Goal: Contribute content: Add original content to the website for others to see

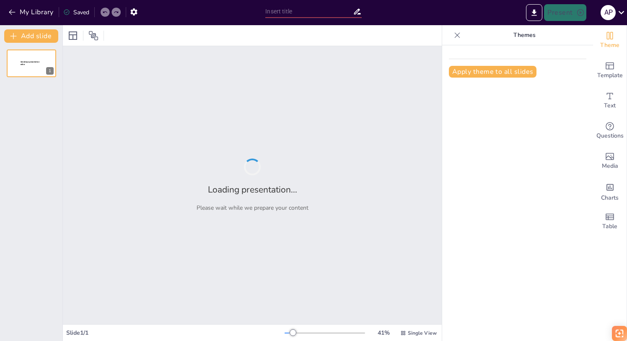
type input "New Sendsteps"
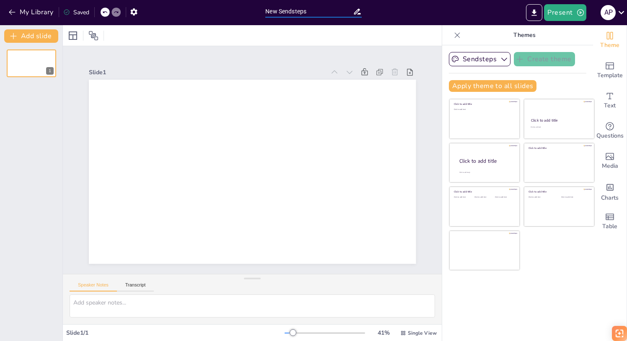
click at [301, 14] on input "New Sendsteps" at bounding box center [308, 11] width 87 height 12
click at [297, 12] on input "New Sendsteps" at bounding box center [308, 11] width 87 height 12
paste input "Código Crash - Academia de Especialistas em Via Aérea"
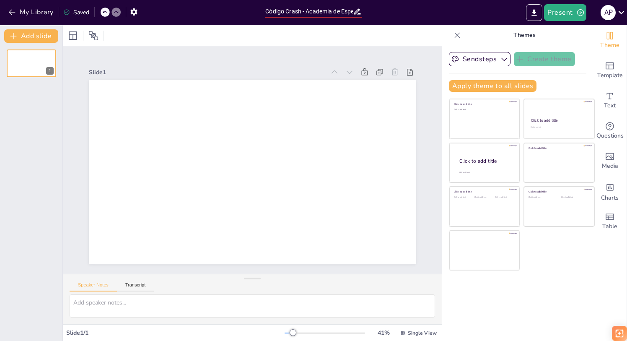
scroll to position [0, 61]
type input "Código Crash - Academia de Especialistas em Via Aérea"
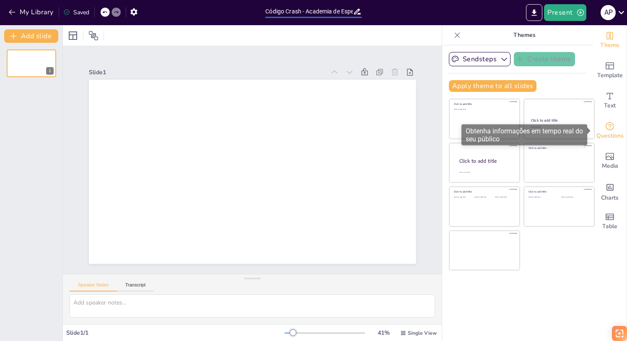
click at [610, 128] on icon "Get real-time input from your audience" at bounding box center [609, 126] width 8 height 8
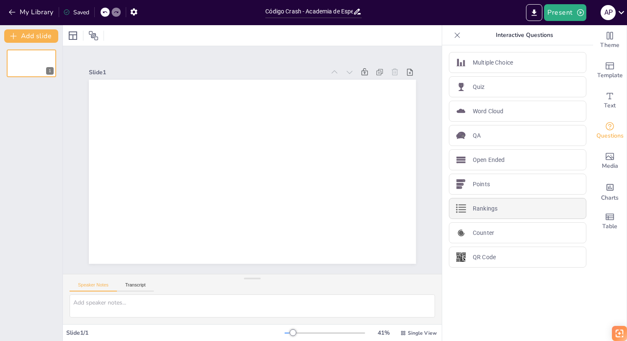
click at [483, 206] on p "Rankings" at bounding box center [485, 208] width 25 height 9
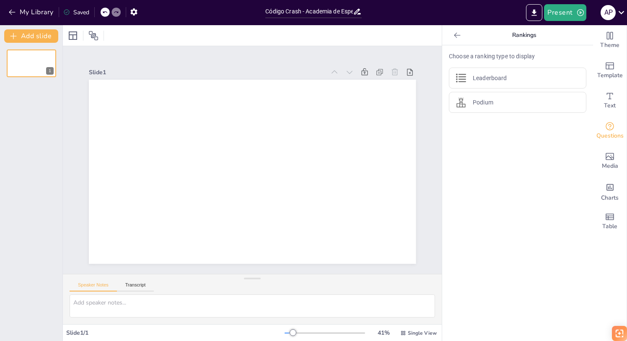
click at [460, 34] on icon at bounding box center [457, 35] width 8 height 8
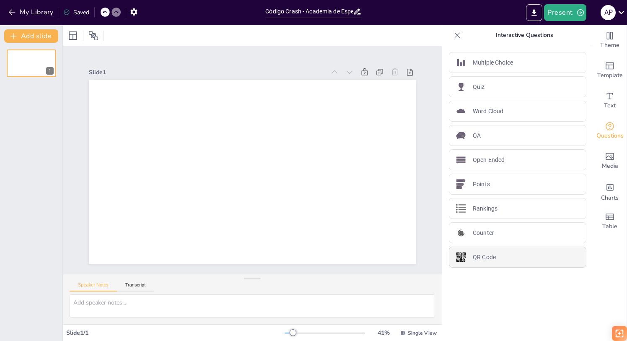
click at [485, 253] on p "QR Code" at bounding box center [484, 257] width 23 height 9
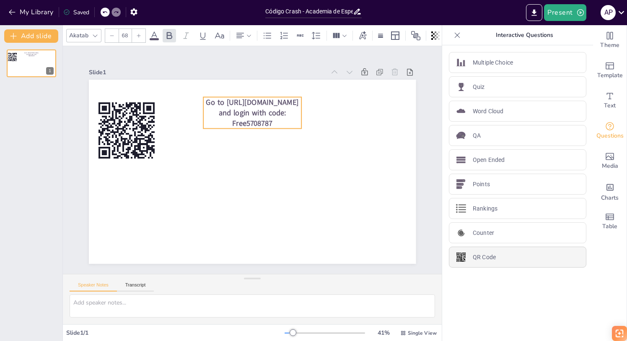
type input "44"
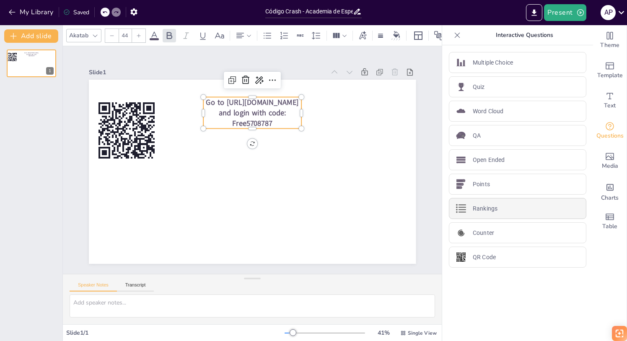
click at [482, 207] on p "Rankings" at bounding box center [485, 208] width 25 height 9
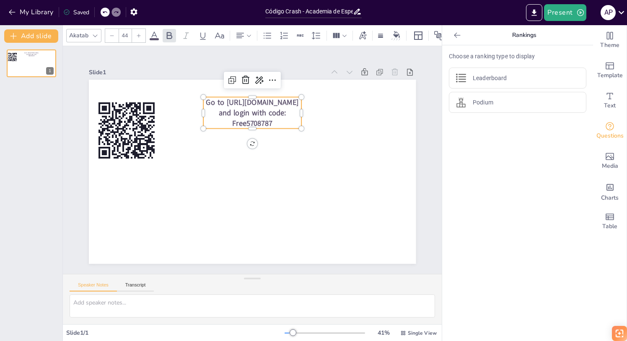
click at [457, 34] on icon at bounding box center [457, 35] width 8 height 8
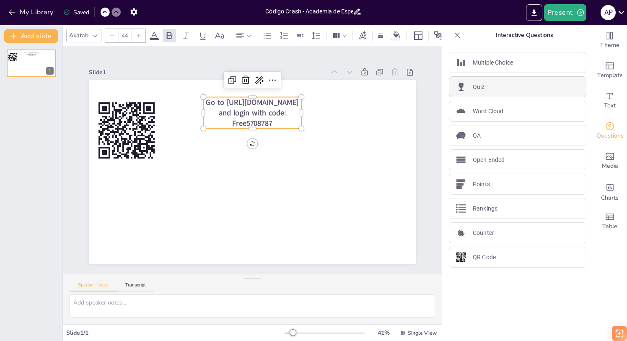
click at [480, 87] on p "Quiz" at bounding box center [479, 87] width 12 height 9
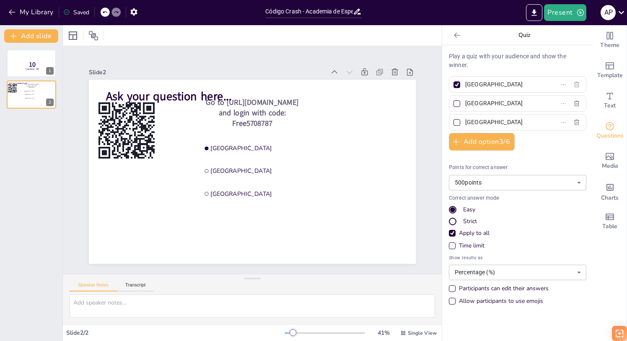
click at [575, 85] on icon "button" at bounding box center [576, 84] width 7 height 7
checkbox input "false"
type input "Rotterdam"
type input "The Hague"
checkbox input "false"
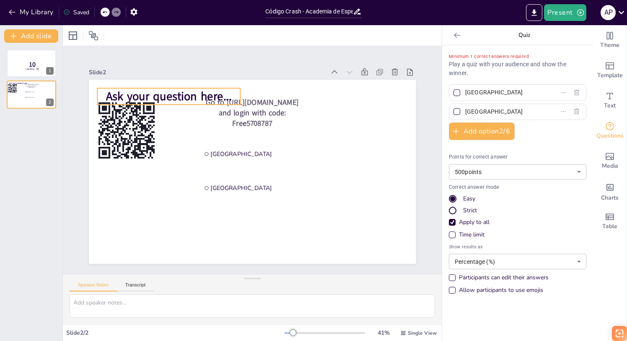
click at [192, 94] on span "Ask your question here..." at bounding box center [184, 79] width 127 height 41
click at [167, 92] on span "Ask your question here..." at bounding box center [192, 74] width 124 height 54
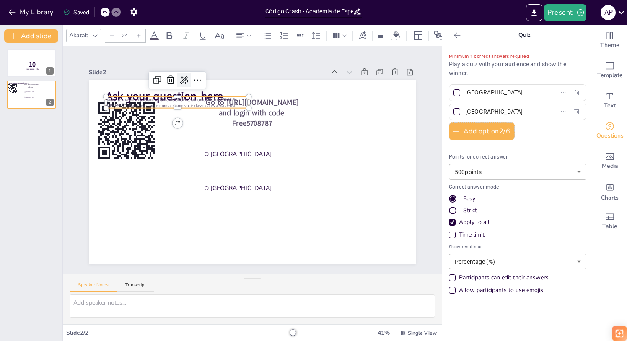
click at [187, 78] on icon at bounding box center [192, 72] width 11 height 11
click at [238, 73] on div "Slide 2" at bounding box center [216, 68] width 236 height 33
click at [207, 102] on span "Paciente masculino, 45 anos Vítima de acidente automobilístico PRIMEIRA IMPRESS…" at bounding box center [185, 86] width 131 height 38
click at [194, 94] on div at bounding box center [201, 73] width 138 height 51
click at [153, 38] on span at bounding box center [154, 39] width 9 height 2
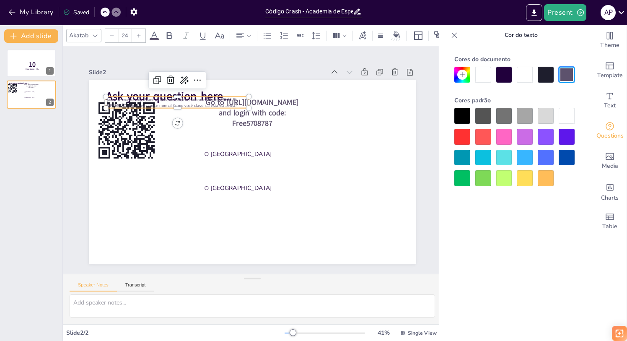
click at [139, 38] on icon at bounding box center [138, 35] width 5 height 5
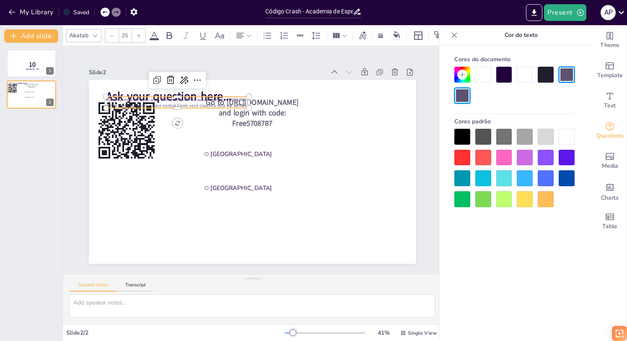
click at [139, 38] on icon at bounding box center [138, 35] width 5 height 5
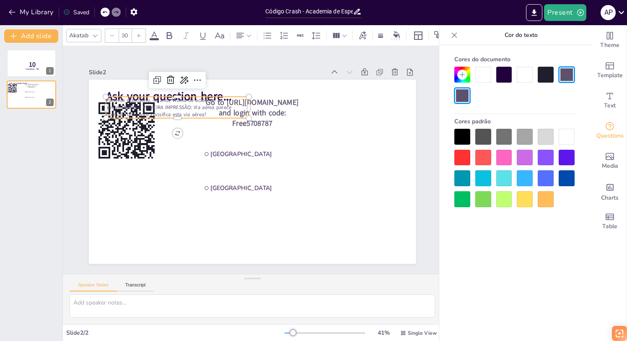
click at [139, 38] on icon at bounding box center [138, 35] width 5 height 5
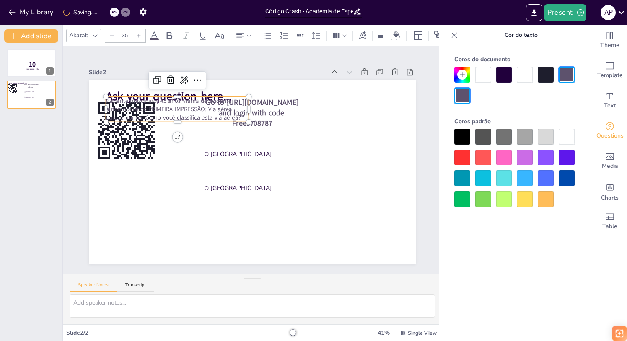
click at [139, 38] on icon at bounding box center [138, 35] width 5 height 5
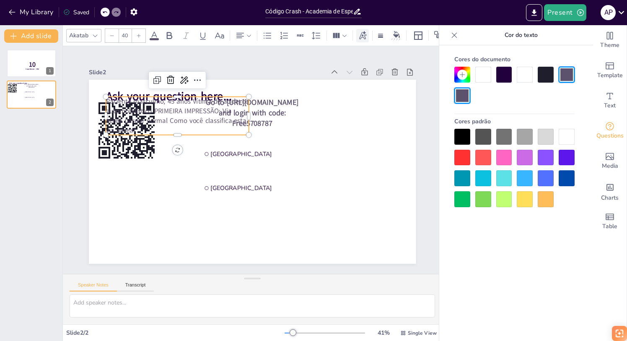
click at [363, 39] on icon at bounding box center [362, 35] width 9 height 9
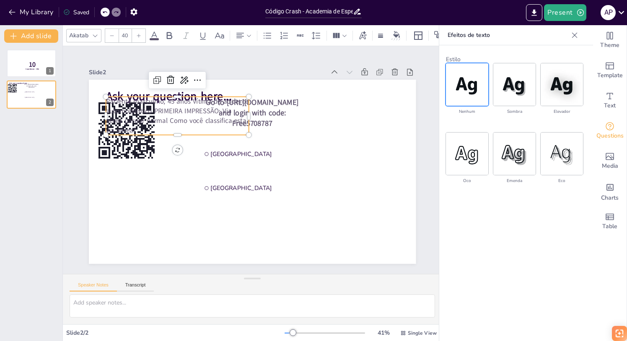
click at [470, 82] on img at bounding box center [467, 84] width 42 height 42
click at [610, 100] on icon "Add text boxes" at bounding box center [610, 96] width 10 height 10
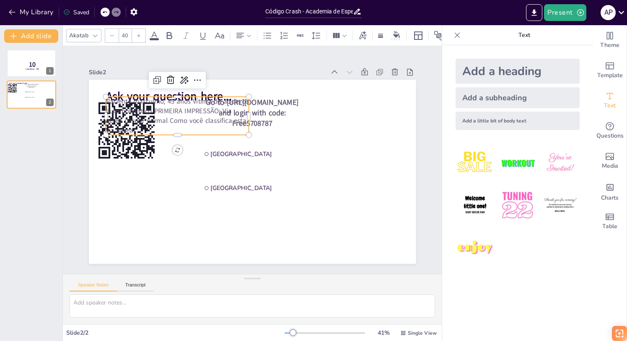
click at [480, 73] on div "Add a heading" at bounding box center [517, 71] width 124 height 25
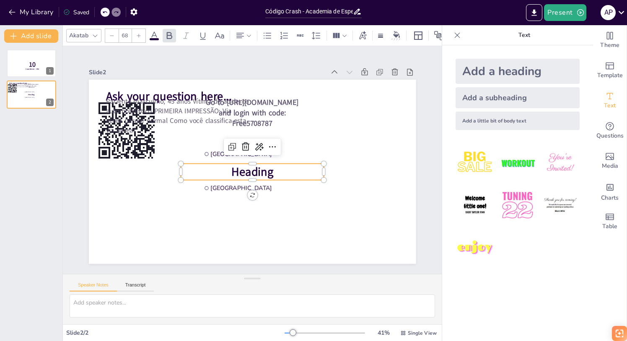
click at [271, 171] on span "Heading" at bounding box center [252, 172] width 42 height 16
click at [267, 170] on span "Heading" at bounding box center [250, 171] width 44 height 24
click at [267, 170] on span "Heading" at bounding box center [248, 171] width 44 height 28
click at [267, 170] on span "Heading" at bounding box center [251, 171] width 43 height 20
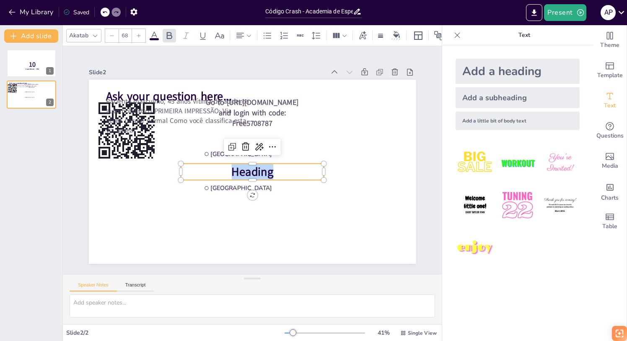
click at [267, 170] on span "Heading" at bounding box center [251, 171] width 43 height 20
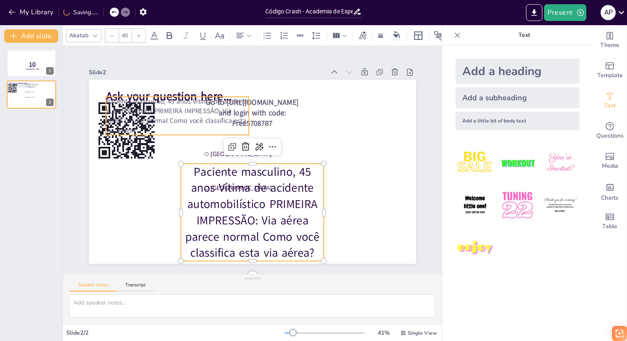
click at [211, 112] on span "Paciente masculino, 45 anos Vítima de acidente automobilístico PRIMEIRA IMPRESS…" at bounding box center [187, 95] width 147 height 57
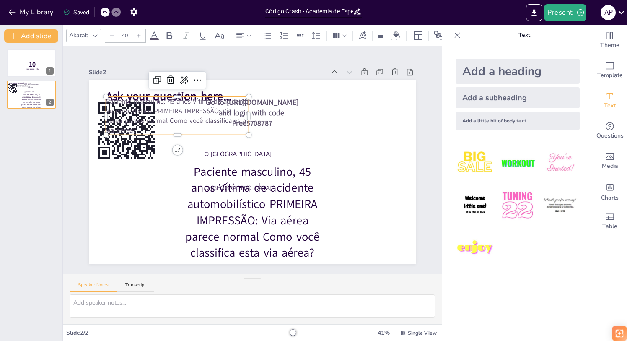
click at [204, 134] on p "Paciente masculino, 45 anos Vítima de acidente automobilístico PRIMEIRA IMPRESS…" at bounding box center [182, 108] width 146 height 53
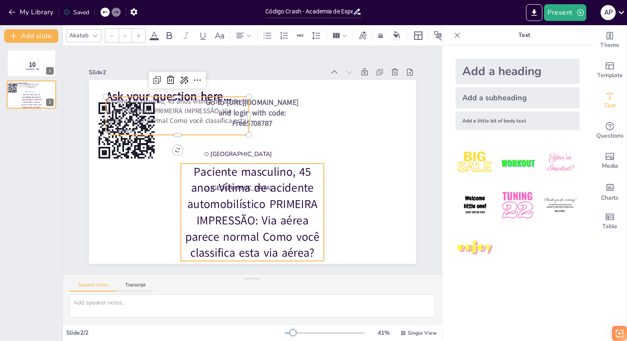
type input "68"
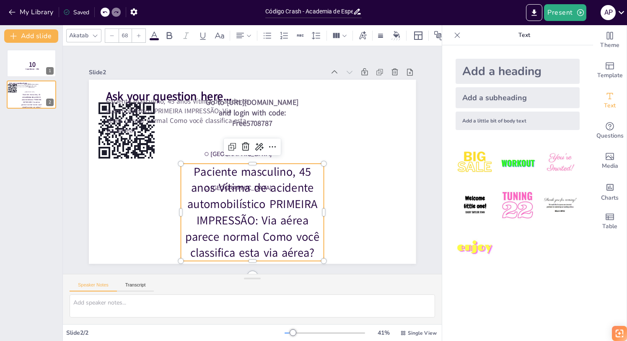
click at [246, 210] on p "Paciente masculino, 45 anos Vítima de acidente automobilístico PRIMEIRA IMPRESS…" at bounding box center [236, 209] width 166 height 137
click at [252, 148] on icon at bounding box center [257, 145] width 11 height 11
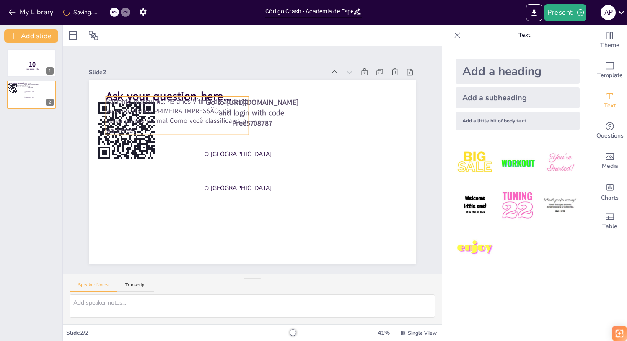
click at [194, 112] on span "Paciente masculino, 45 anos Vítima de acidente automobilístico PRIMEIRA IMPRESS…" at bounding box center [177, 116] width 143 height 38
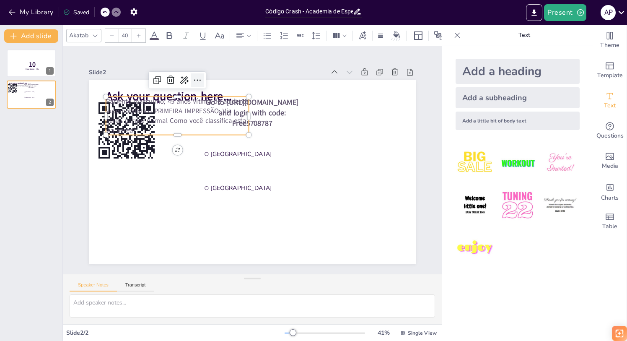
click at [201, 78] on icon at bounding box center [206, 74] width 11 height 11
click at [184, 57] on icon at bounding box center [185, 54] width 3 height 3
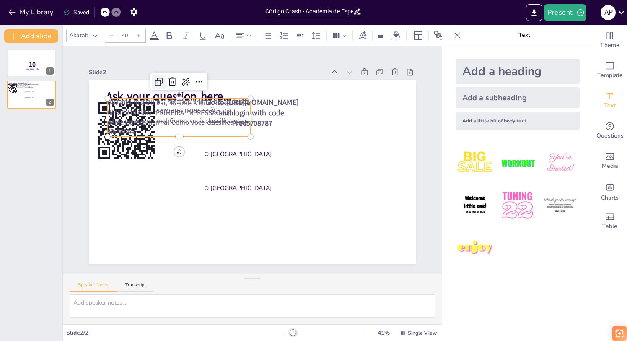
click at [171, 70] on icon at bounding box center [177, 64] width 12 height 12
type input "40"
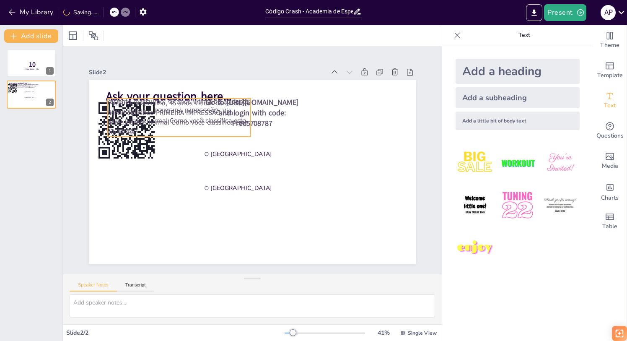
click at [189, 113] on span "Paciente masculino, 45 anos Vítima de acidente automobilístico PRIMEIRA IMPRESS…" at bounding box center [178, 117] width 143 height 38
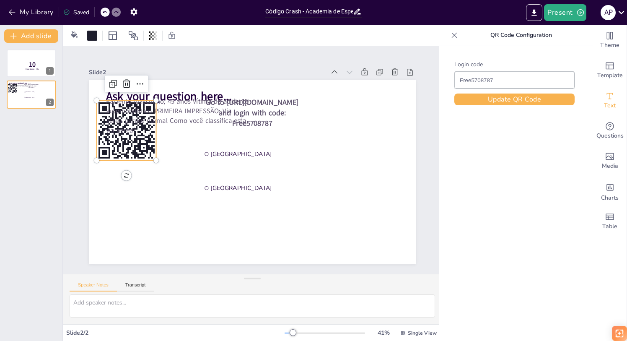
click at [134, 143] on rect at bounding box center [135, 139] width 2 height 5
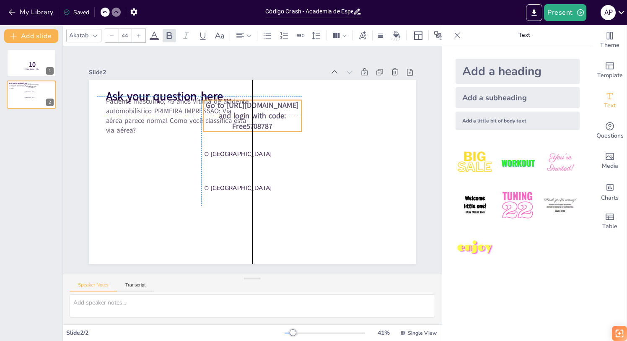
click at [264, 121] on span "Go to https://sendsteps.me and login with code: Free5708787" at bounding box center [252, 115] width 93 height 31
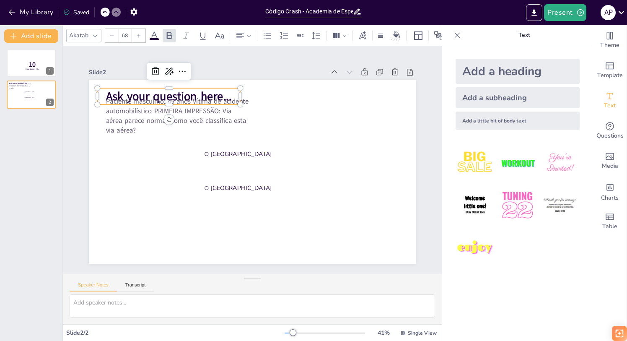
click at [181, 93] on span "Ask your question here..." at bounding box center [184, 80] width 127 height 42
click at [180, 91] on span "Ask your question here..." at bounding box center [184, 79] width 127 height 41
click at [177, 95] on span "Ask your question here..." at bounding box center [169, 96] width 126 height 16
click at [177, 95] on span "Ask your question here..." at bounding box center [201, 68] width 121 height 66
click at [177, 95] on span "Ask your question here..." at bounding box center [175, 88] width 127 height 29
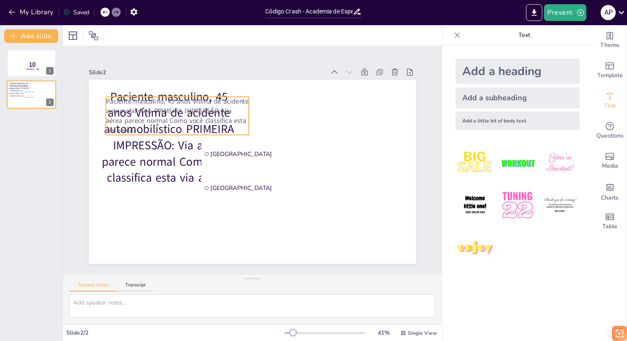
click at [240, 112] on span "Paciente masculino, 45 anos Vítima de acidente automobilístico PRIMEIRA IMPRESS…" at bounding box center [182, 103] width 146 height 43
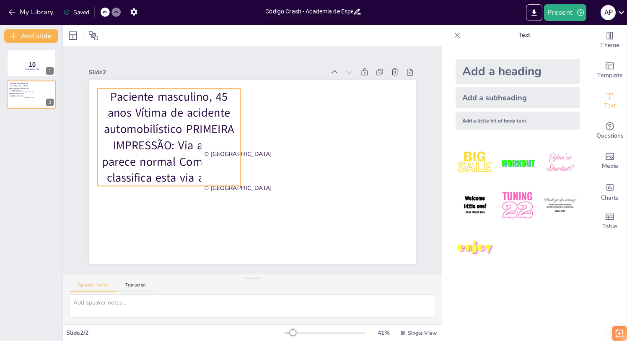
click at [180, 143] on p "Paciente masculino, 45 anos Vítima de acidente automobilístico PRIMEIRA IMPRESS…" at bounding box center [180, 112] width 166 height 137
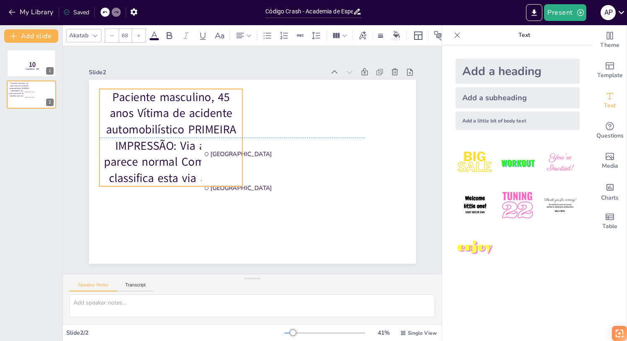
click at [243, 80] on div "Paciente masculino, 45 anos Vítima de acidente automobilístico PRIMEIRA IMPRESS…" at bounding box center [252, 80] width 327 height 0
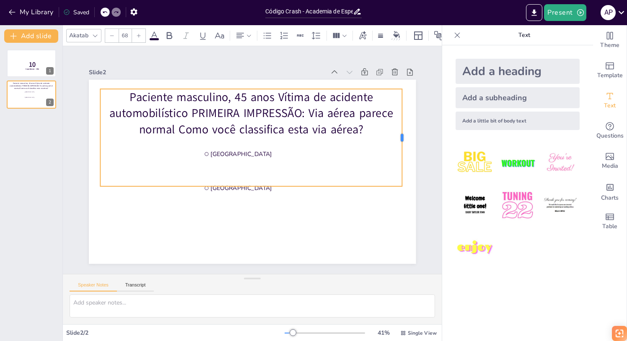
drag, startPoint x: 243, startPoint y: 136, endPoint x: 401, endPoint y: 124, distance: 158.0
click at [401, 124] on div "Paciente masculino, 45 anos Vítima de acidente automobilístico PRIMEIRA IMPRESS…" at bounding box center [251, 171] width 344 height 217
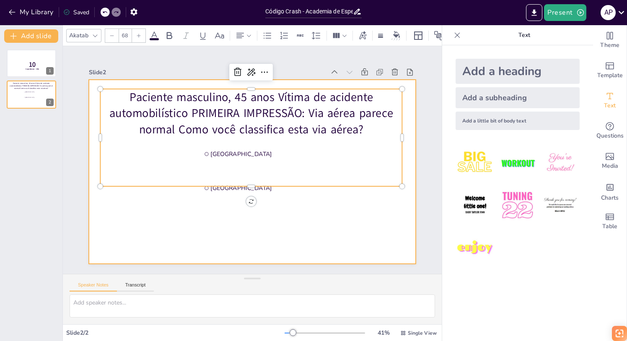
click at [308, 251] on div at bounding box center [251, 171] width 344 height 217
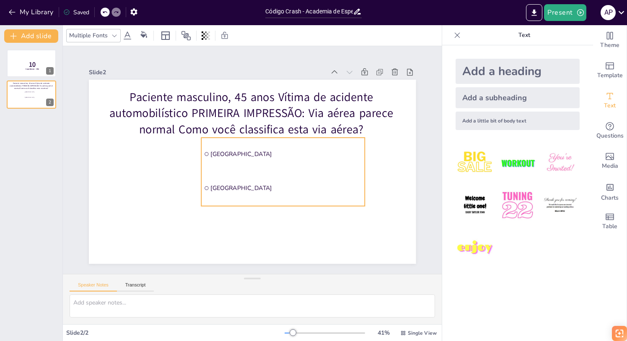
click at [229, 182] on li "The Hague" at bounding box center [276, 194] width 167 height 66
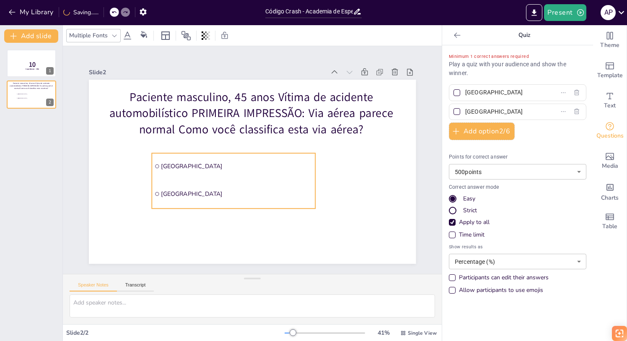
drag, startPoint x: 235, startPoint y: 190, endPoint x: 185, endPoint y: 205, distance: 51.8
click at [185, 205] on li "The Hague" at bounding box center [229, 191] width 165 height 43
click at [497, 94] on input "Rotterdam" at bounding box center [504, 92] width 78 height 12
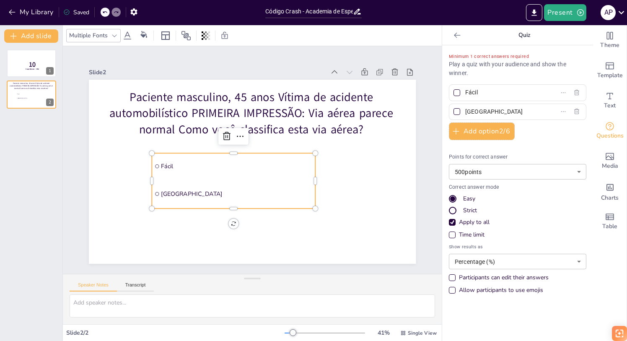
type input "Fácil"
click at [488, 112] on input "The Hague" at bounding box center [504, 112] width 78 height 12
click at [526, 144] on div "Minimum 1 correct answers required Play a quiz with your audience and show the …" at bounding box center [517, 175] width 137 height 246
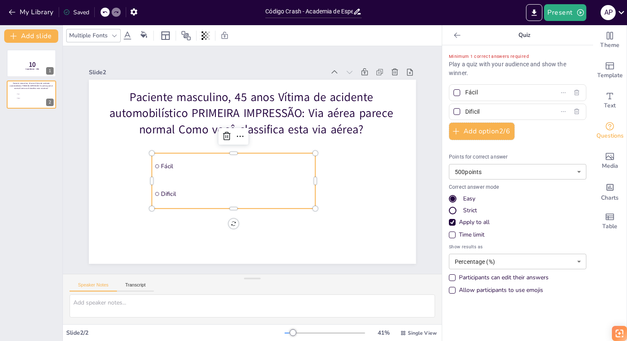
click at [475, 111] on input "Dificil" at bounding box center [504, 112] width 78 height 12
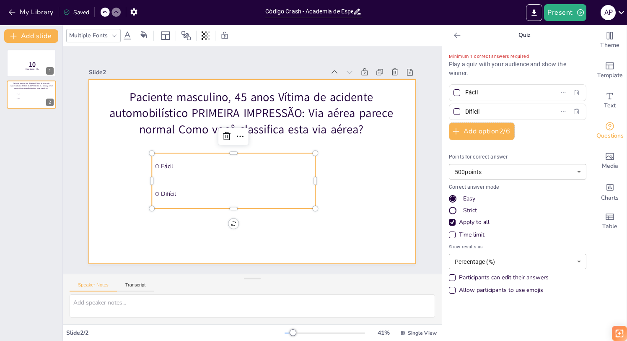
type input "Difícil"
click at [383, 209] on div at bounding box center [251, 171] width 344 height 217
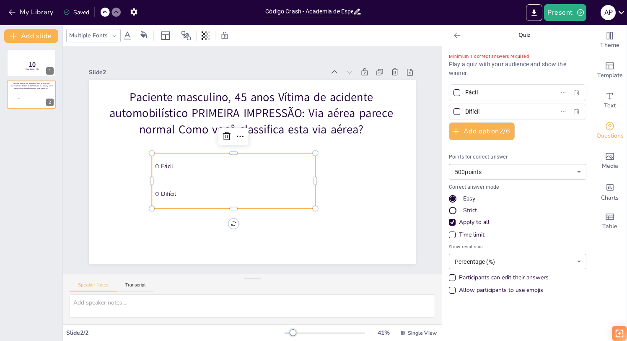
click at [188, 204] on li "Difícil" at bounding box center [233, 194] width 163 height 26
click at [127, 36] on icon at bounding box center [127, 36] width 10 height 10
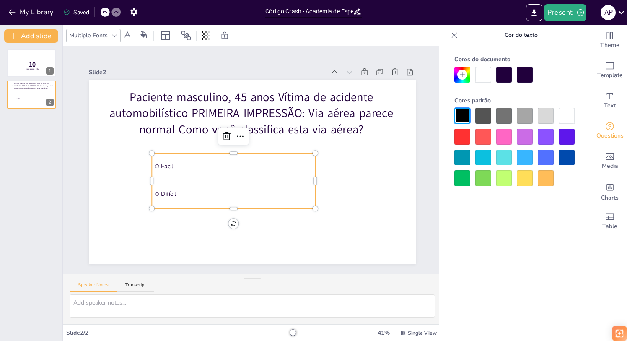
click at [466, 135] on div at bounding box center [462, 137] width 16 height 16
click at [115, 36] on icon at bounding box center [114, 35] width 5 height 3
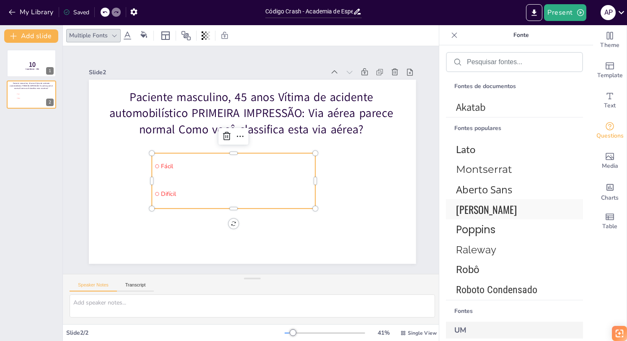
click at [478, 208] on font "[PERSON_NAME]" at bounding box center [486, 209] width 61 height 15
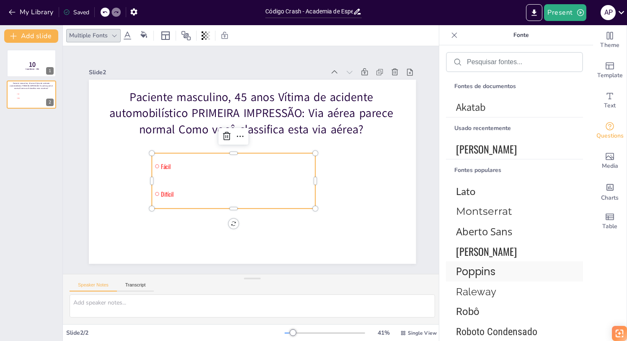
click at [480, 271] on font "Poppins" at bounding box center [475, 271] width 39 height 14
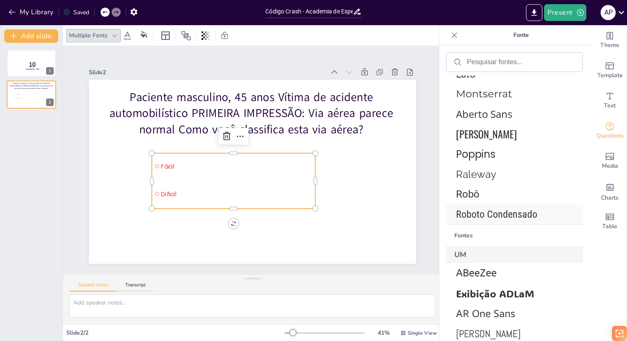
click at [480, 217] on font "Roboto Condensado" at bounding box center [496, 214] width 81 height 12
click at [480, 215] on font "Roboto Condensado" at bounding box center [496, 214] width 81 height 12
click at [486, 291] on font "Exibição ADLaM" at bounding box center [495, 293] width 78 height 13
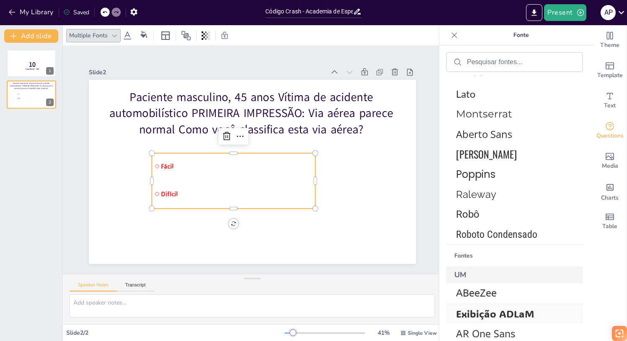
scroll to position [178, 0]
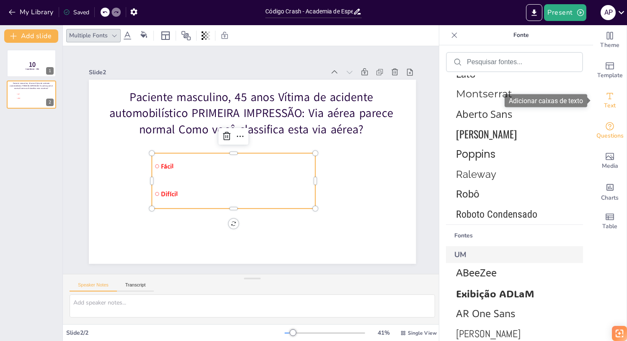
click at [607, 98] on icon "Add text boxes" at bounding box center [610, 96] width 10 height 10
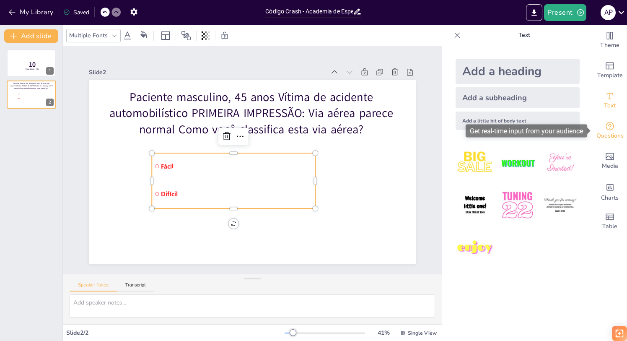
click at [606, 132] on span "Questions" at bounding box center [609, 135] width 27 height 9
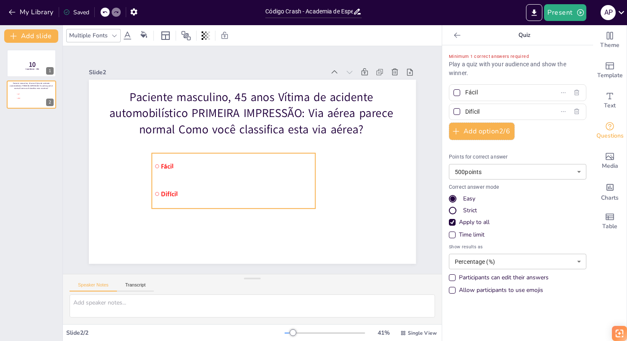
click at [165, 165] on span "Fácil" at bounding box center [237, 166] width 152 height 8
click at [165, 165] on span "Fácil" at bounding box center [236, 163] width 152 height 23
drag, startPoint x: 494, startPoint y: 97, endPoint x: 466, endPoint y: 93, distance: 28.4
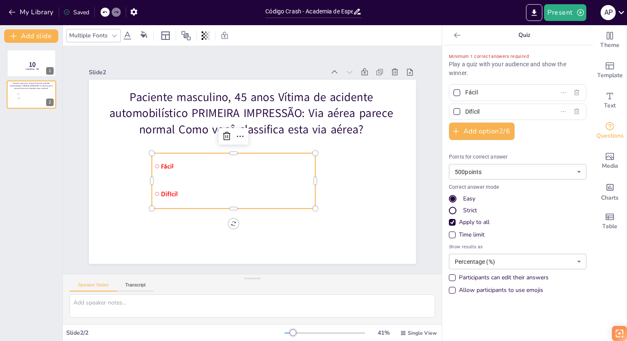
click at [466, 93] on input "Fácil" at bounding box center [504, 92] width 78 height 12
paste input "Via aérea FÁCIL"
type input "Via aérea FÁCIL"
drag, startPoint x: 482, startPoint y: 112, endPoint x: 470, endPoint y: 111, distance: 12.2
click at [470, 111] on input "Difícil" at bounding box center [504, 112] width 78 height 12
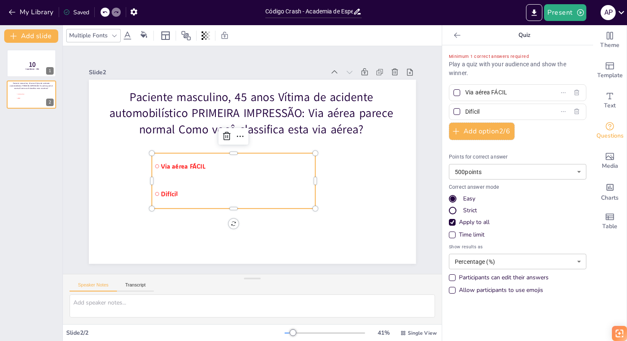
click at [465, 110] on input "Difícil" at bounding box center [504, 112] width 78 height 12
paste input "Via aérea FÁCIL"
drag, startPoint x: 492, startPoint y: 110, endPoint x: 524, endPoint y: 109, distance: 31.9
click at [524, 109] on input "Via aérea FÁCILDifícil" at bounding box center [504, 112] width 78 height 12
click at [477, 111] on input "Via aérea FÁCILDifícil" at bounding box center [504, 112] width 78 height 12
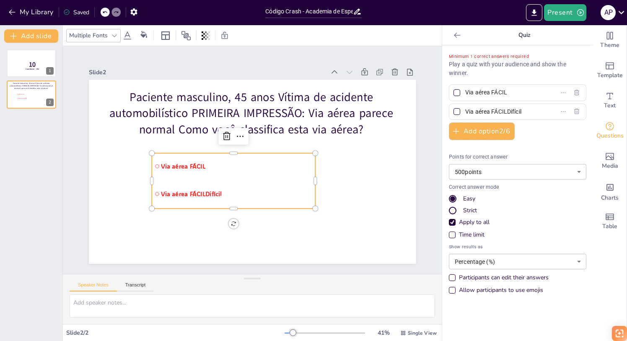
drag, startPoint x: 466, startPoint y: 110, endPoint x: 524, endPoint y: 109, distance: 58.2
click at [524, 109] on input "Via aérea FÁCILDifícil" at bounding box center [504, 112] width 78 height 12
paste input "DIFÍCIL"
type input "Via aérea DIFÍCIL"
click at [533, 134] on div "Minimum 1 correct answers required Play a quiz with your audience and show the …" at bounding box center [517, 175] width 137 height 246
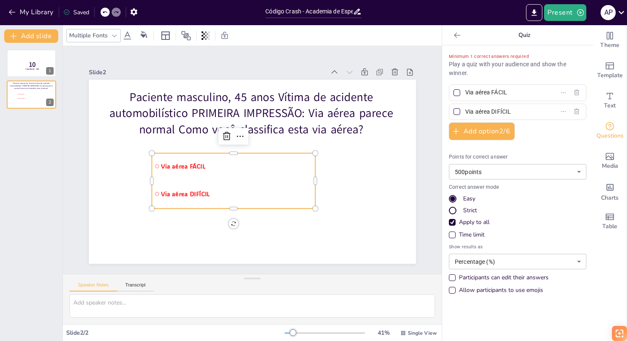
click at [455, 235] on div "Time limit" at bounding box center [452, 234] width 7 height 7
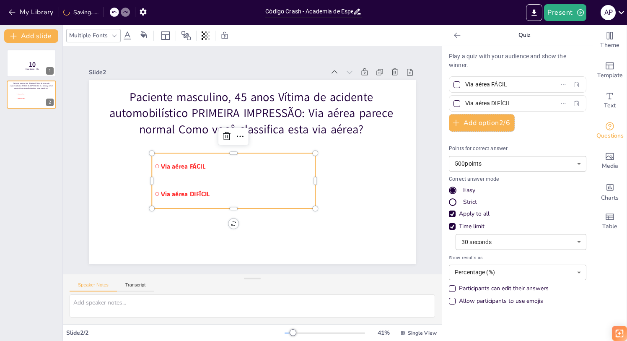
click at [579, 240] on body "My Library Saving...... Código Crash - Academia de Especialistas em Via Aérea P…" at bounding box center [313, 170] width 627 height 341
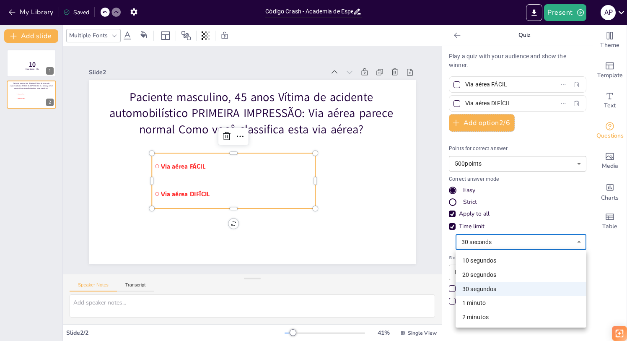
click at [524, 222] on div at bounding box center [313, 170] width 627 height 341
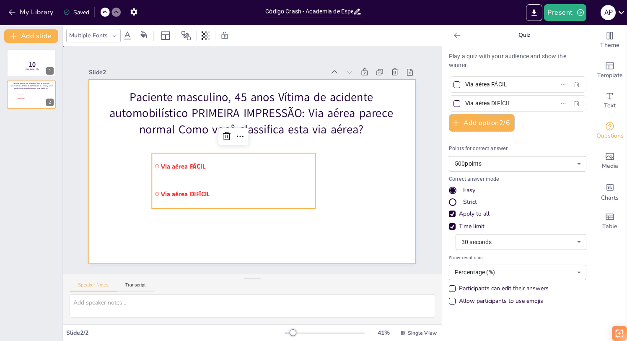
click at [375, 226] on div at bounding box center [251, 171] width 344 height 217
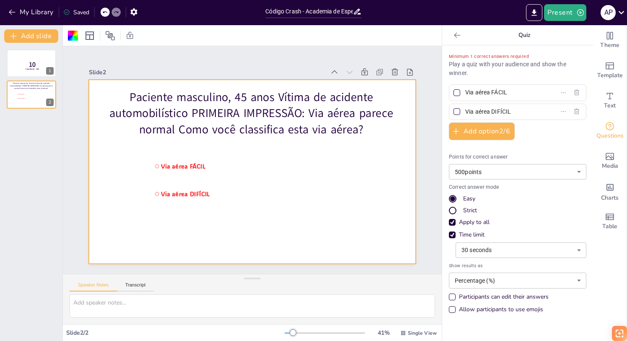
click at [473, 279] on body "My Library Saved Código Crash - Academia de Especialistas em Via Aérea Present …" at bounding box center [313, 170] width 627 height 341
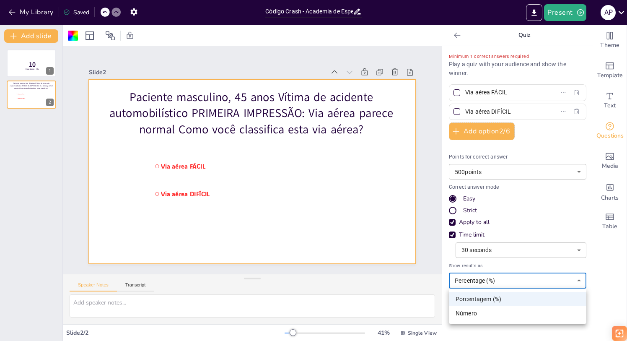
click at [473, 279] on div at bounding box center [313, 170] width 627 height 341
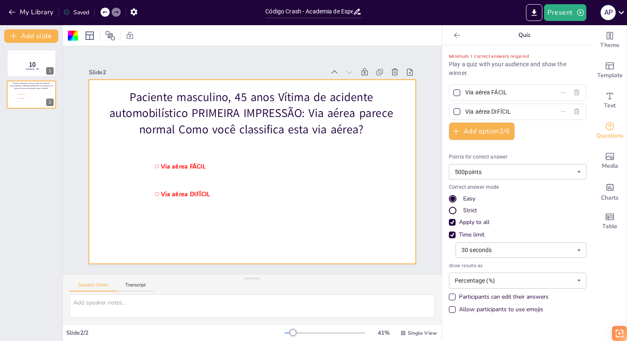
click at [453, 209] on div "Strict" at bounding box center [452, 210] width 5 height 5
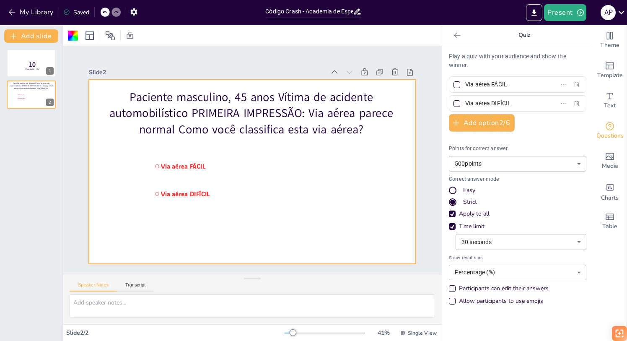
click at [453, 189] on div "Easy" at bounding box center [452, 190] width 5 height 5
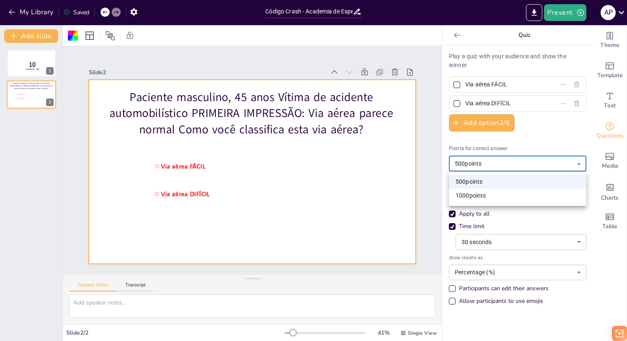
click at [488, 163] on body "My Library Saved Código Crash - Academia de Especialistas em Via Aérea Present …" at bounding box center [313, 170] width 627 height 341
click at [457, 163] on div at bounding box center [313, 170] width 627 height 341
click at [457, 163] on body "My Library Saved Código Crash - Academia de Especialistas em Via Aérea Present …" at bounding box center [313, 170] width 627 height 341
click at [457, 163] on div at bounding box center [313, 170] width 627 height 341
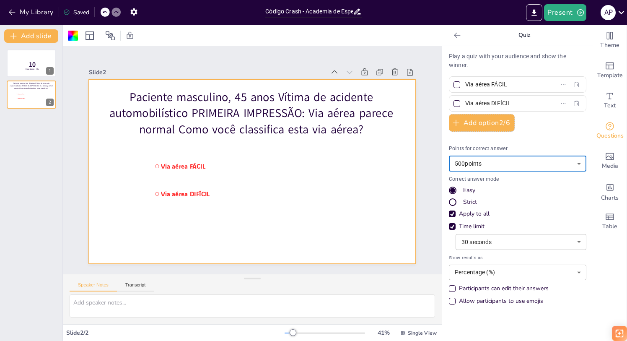
click at [520, 184] on div "Correct answer mode Easy Strict Apply to all" at bounding box center [517, 197] width 137 height 43
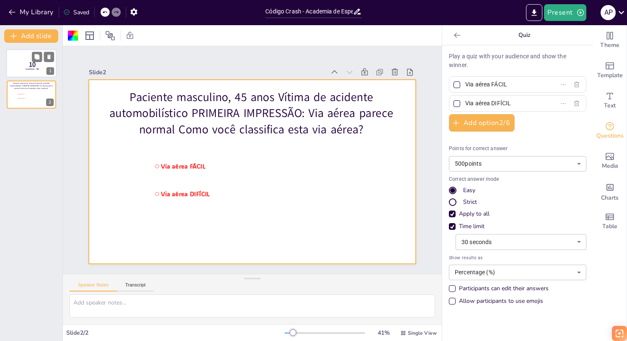
click at [31, 60] on span "10" at bounding box center [32, 64] width 7 height 9
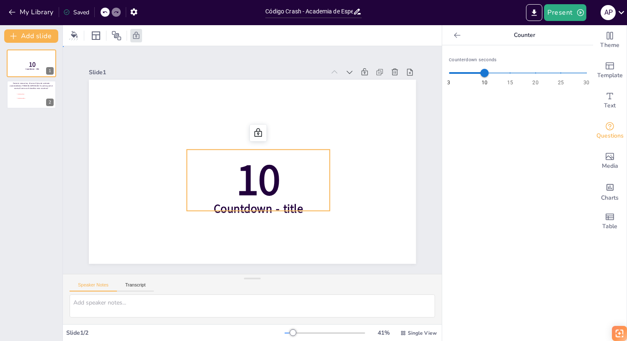
click at [254, 185] on span "10" at bounding box center [256, 180] width 50 height 64
type input "30"
click at [584, 79] on span "3 10 15 20 25 30 30" at bounding box center [517, 73] width 137 height 13
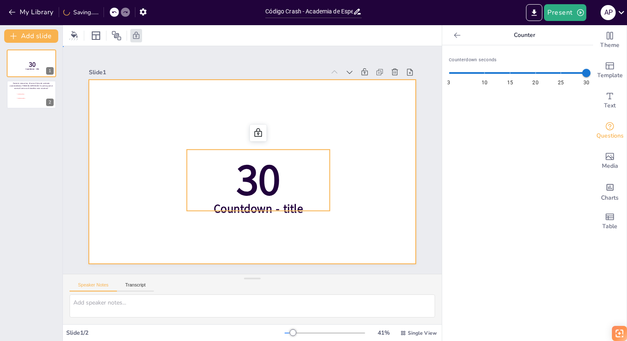
click at [369, 181] on div at bounding box center [252, 172] width 327 height 184
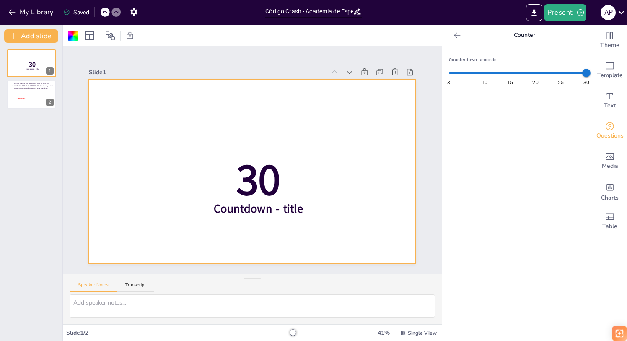
click at [319, 331] on div at bounding box center [324, 332] width 80 height 7
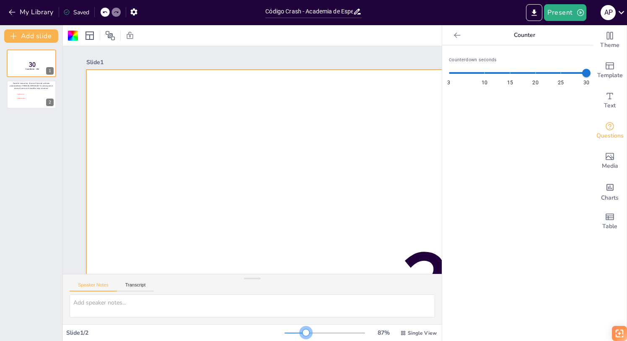
click at [307, 331] on div at bounding box center [324, 332] width 80 height 7
click at [296, 332] on div at bounding box center [294, 332] width 21 height 1
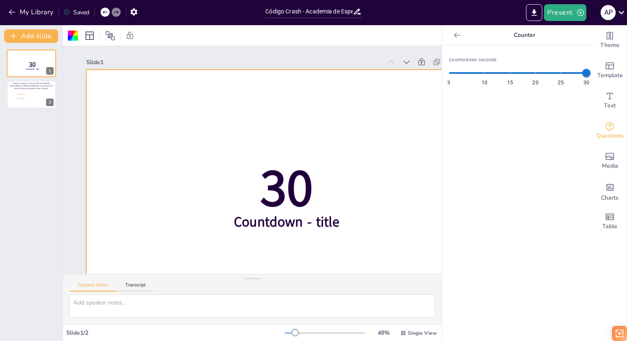
click at [289, 332] on div at bounding box center [289, 332] width 10 height 1
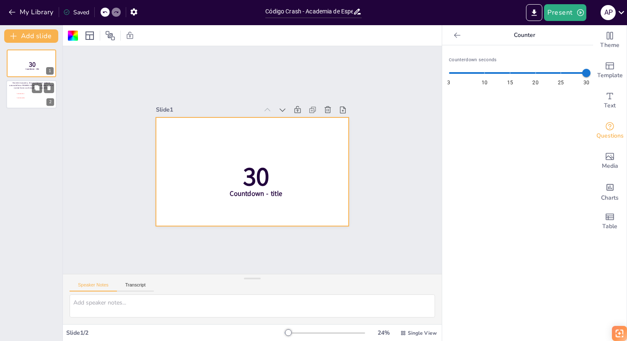
click at [26, 89] on p "Paciente masculino, 45 anos Vítima de acidente automobilístico PRIMEIRA IMPRESS…" at bounding box center [31, 86] width 47 height 8
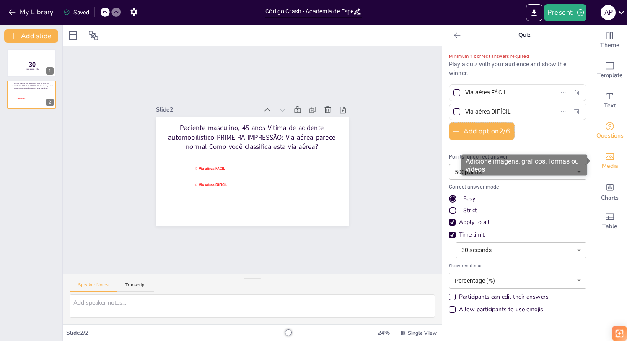
click at [611, 158] on icon "Add images, graphics, shapes or video" at bounding box center [610, 156] width 10 height 10
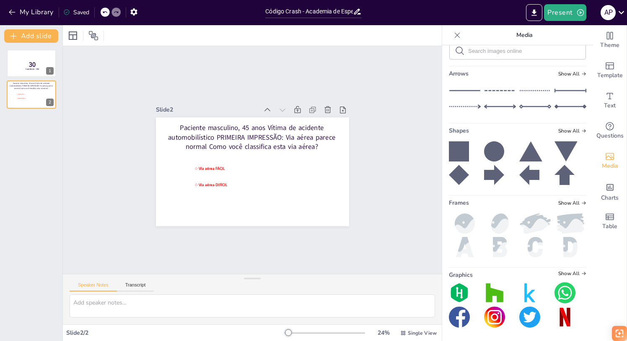
scroll to position [0, 0]
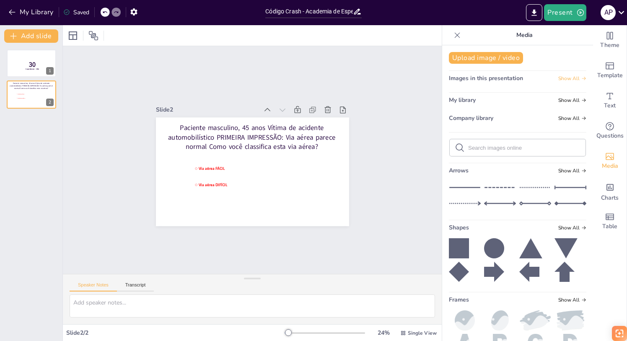
click at [565, 78] on span "Show All" at bounding box center [572, 78] width 28 height 6
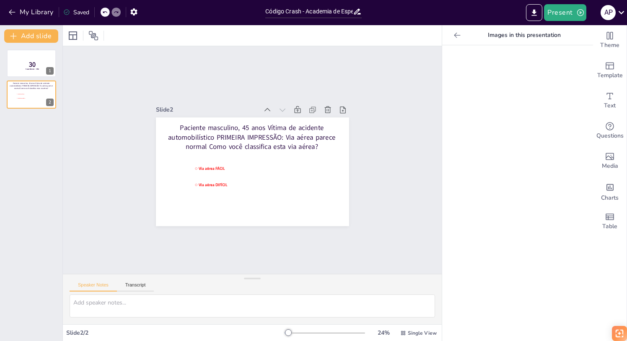
click at [455, 37] on icon at bounding box center [457, 35] width 8 height 8
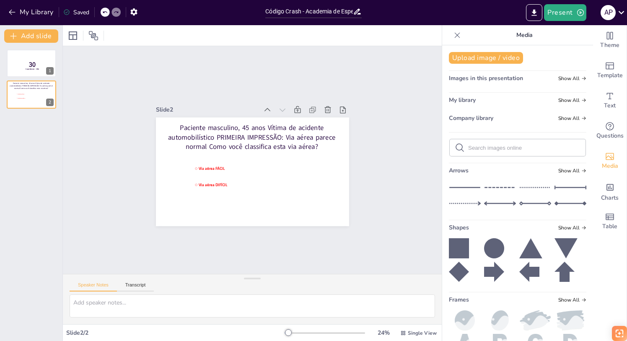
click at [500, 147] on input "text" at bounding box center [524, 148] width 112 height 6
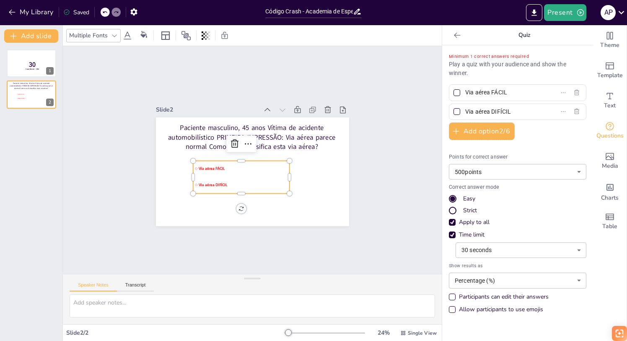
click at [220, 184] on span "Via aérea DIFÍCIL" at bounding box center [241, 183] width 90 height 14
click at [221, 191] on li "Via aérea DIFÍCIL" at bounding box center [239, 184] width 98 height 26
click at [609, 102] on span "Text" at bounding box center [610, 105] width 12 height 9
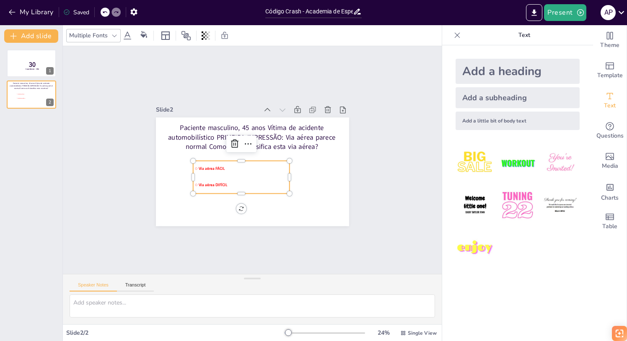
click at [127, 32] on icon at bounding box center [128, 35] width 8 height 8
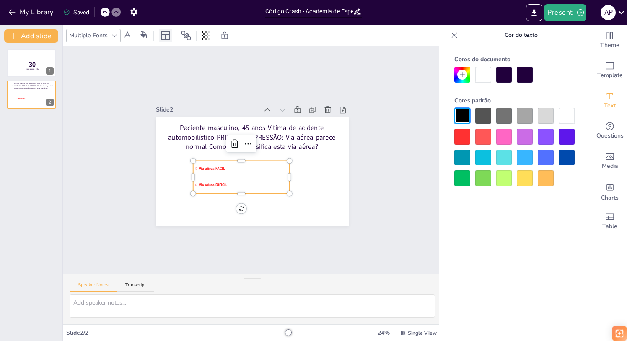
click at [164, 37] on icon at bounding box center [165, 36] width 10 height 10
click at [185, 34] on icon at bounding box center [186, 36] width 10 height 10
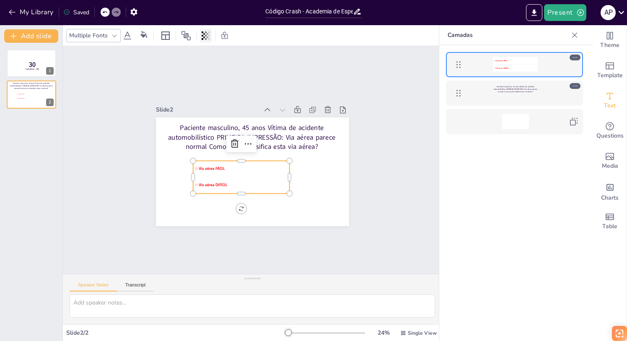
click at [205, 36] on icon at bounding box center [206, 35] width 2 height 8
click at [115, 37] on icon at bounding box center [114, 35] width 7 height 7
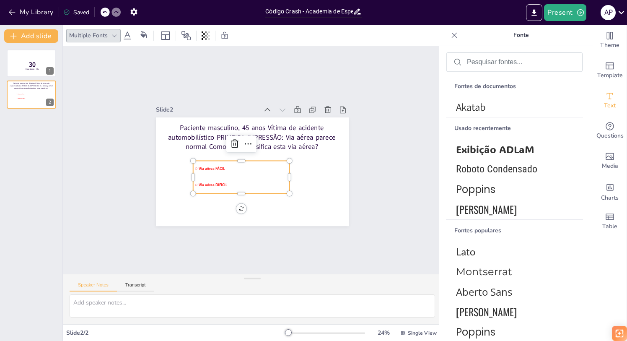
click at [211, 167] on span "Via aérea FÁCIL" at bounding box center [242, 167] width 90 height 14
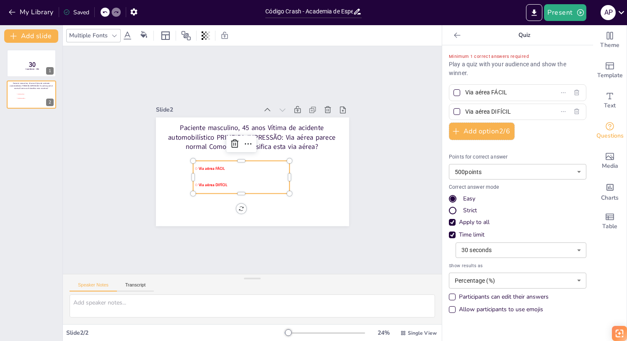
click at [212, 168] on span "Via aérea FÁCIL" at bounding box center [242, 167] width 90 height 14
click at [213, 168] on li "Via aérea FÁCIL" at bounding box center [239, 164] width 97 height 44
click at [213, 168] on li "Via aérea FÁCIL" at bounding box center [239, 169] width 98 height 35
click at [262, 188] on span "Via aérea DIFÍCIL" at bounding box center [240, 187] width 90 height 14
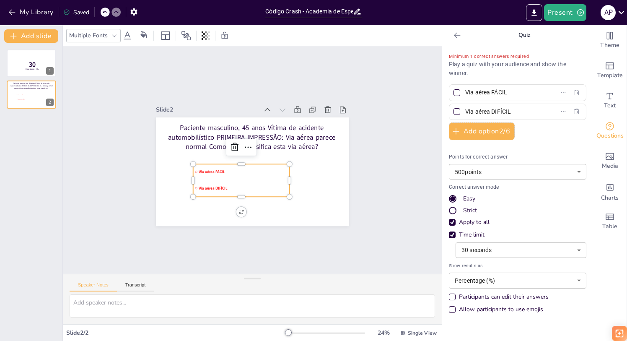
click at [490, 93] on input "Via aérea FÁCIL" at bounding box center [504, 92] width 78 height 12
click at [485, 93] on input "Via aérea FÁCIL" at bounding box center [504, 92] width 78 height 12
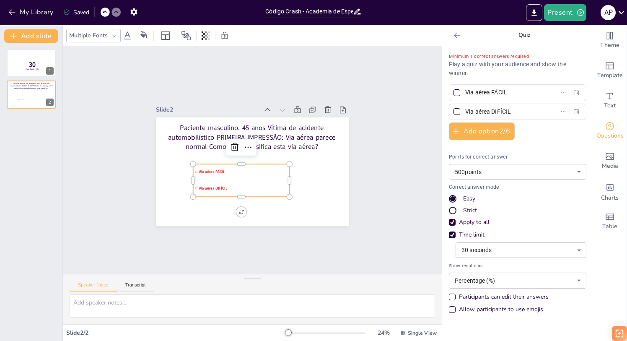
click at [485, 93] on input "Via aérea FÁCIL" at bounding box center [504, 92] width 78 height 12
click at [536, 141] on div "Minimum 1 correct answers required Play a quiz with your audience and show the …" at bounding box center [517, 185] width 137 height 266
click at [457, 113] on div at bounding box center [457, 111] width 4 height 4
click at [465, 113] on input "Via aérea DIFÍCIL" at bounding box center [504, 112] width 78 height 12
checkbox input "true"
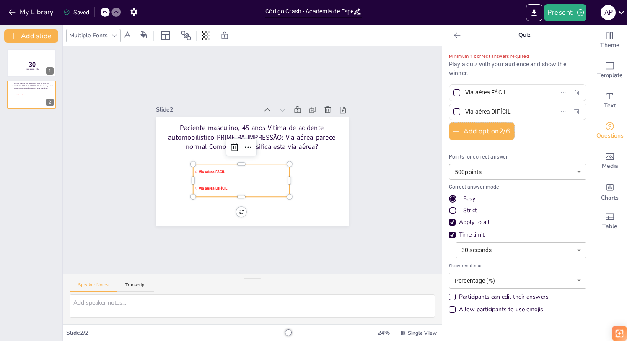
checkbox input "true"
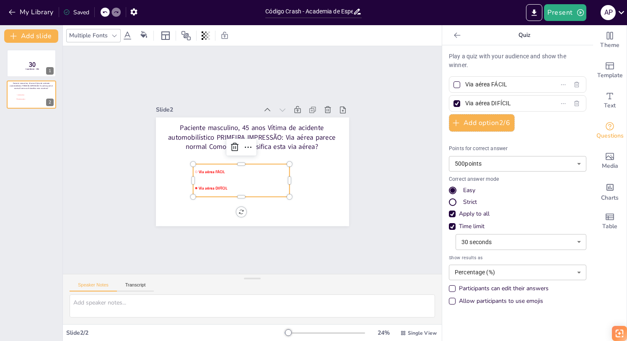
click at [457, 103] on div at bounding box center [457, 103] width 4 height 4
click at [465, 103] on input "Via aérea DIFÍCIL" at bounding box center [504, 103] width 78 height 12
checkbox input "false"
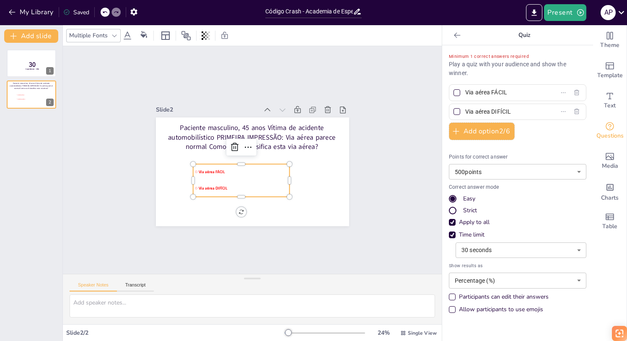
click at [455, 33] on icon at bounding box center [457, 35] width 8 height 8
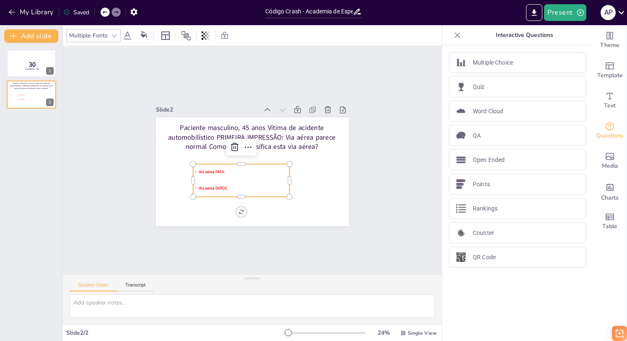
click at [457, 35] on icon at bounding box center [457, 34] width 5 height 5
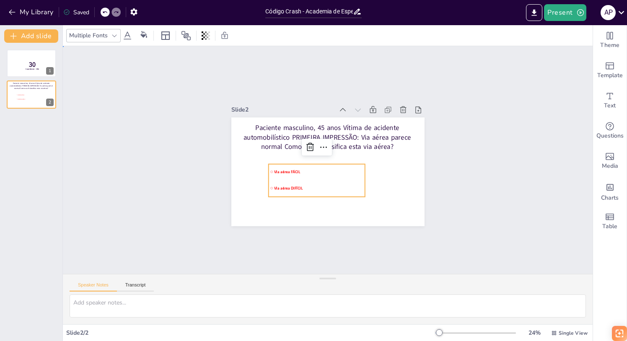
click at [437, 215] on div "Slide 1 30 Countdown - title Slide 2 Paciente masculino, 45 anos Vítima de acid…" at bounding box center [328, 160] width 253 height 156
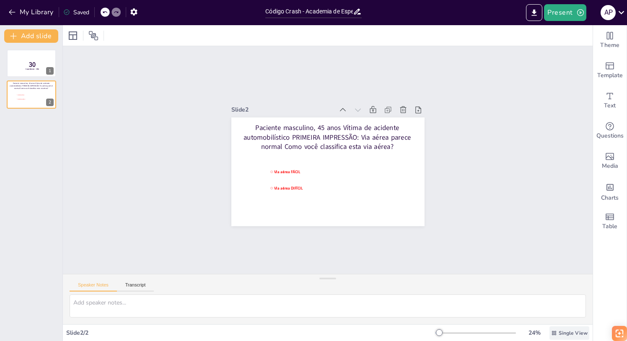
click at [559, 331] on span "Single View" at bounding box center [572, 332] width 29 height 7
click at [526, 218] on div "Slide 1 30 Countdown - title Slide 2 Paciente masculino, 45 anos Vítima de acid…" at bounding box center [328, 159] width 530 height 227
click at [560, 17] on button "Present" at bounding box center [565, 12] width 42 height 17
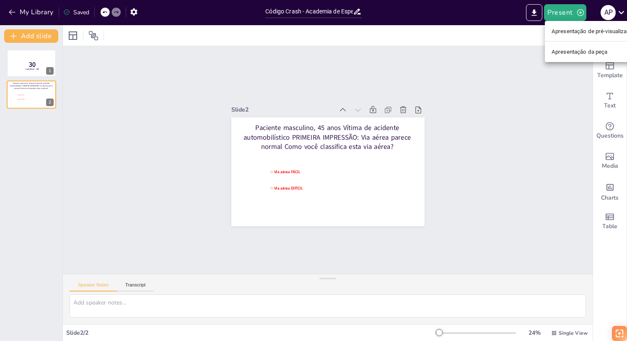
click at [562, 30] on font "Apresentação de pré-visualização" at bounding box center [593, 31] width 85 height 6
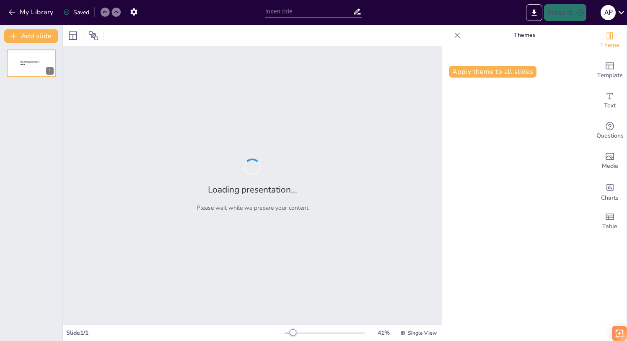
type input "Código Crash - Academia de Especialistas em Via Aérea"
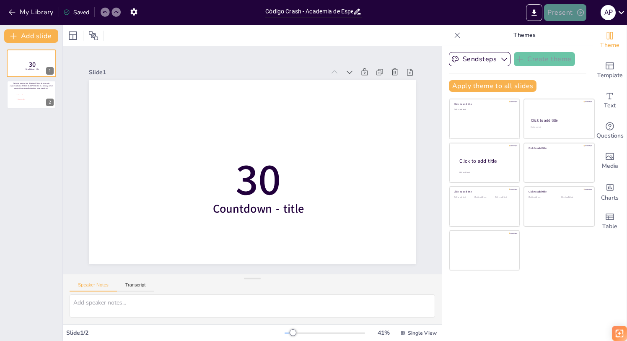
click at [560, 15] on button "Present" at bounding box center [565, 12] width 42 height 17
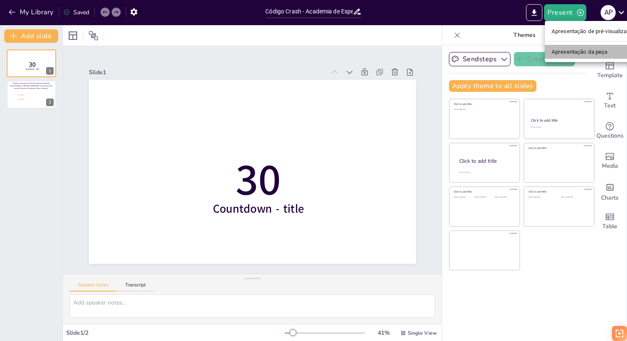
click at [562, 50] on font "Apresentação da peça" at bounding box center [579, 52] width 56 height 6
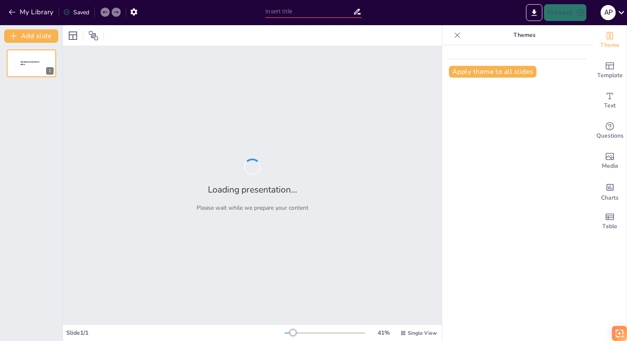
type input "Código Crash - Academia de Especialistas em Via Aérea"
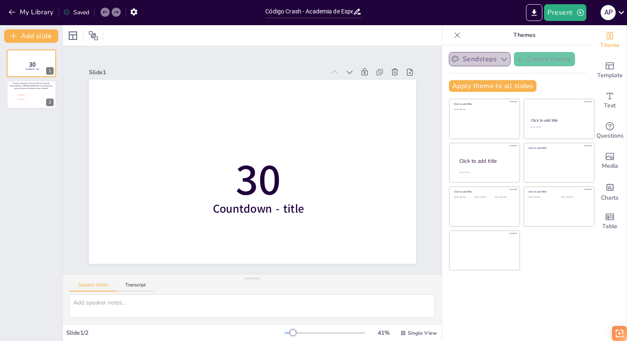
click at [502, 56] on icon "button" at bounding box center [504, 59] width 8 height 8
click at [490, 87] on span "Sendsteps" at bounding box center [486, 88] width 38 height 8
click at [135, 11] on icon "button" at bounding box center [133, 12] width 9 height 9
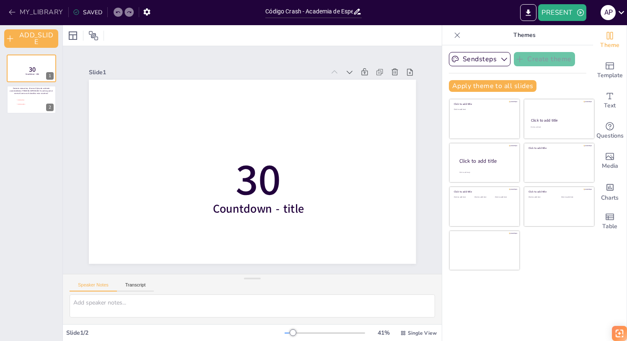
click at [33, 10] on button "MY_LIBRARY" at bounding box center [36, 11] width 60 height 13
